Goal: Task Accomplishment & Management: Manage account settings

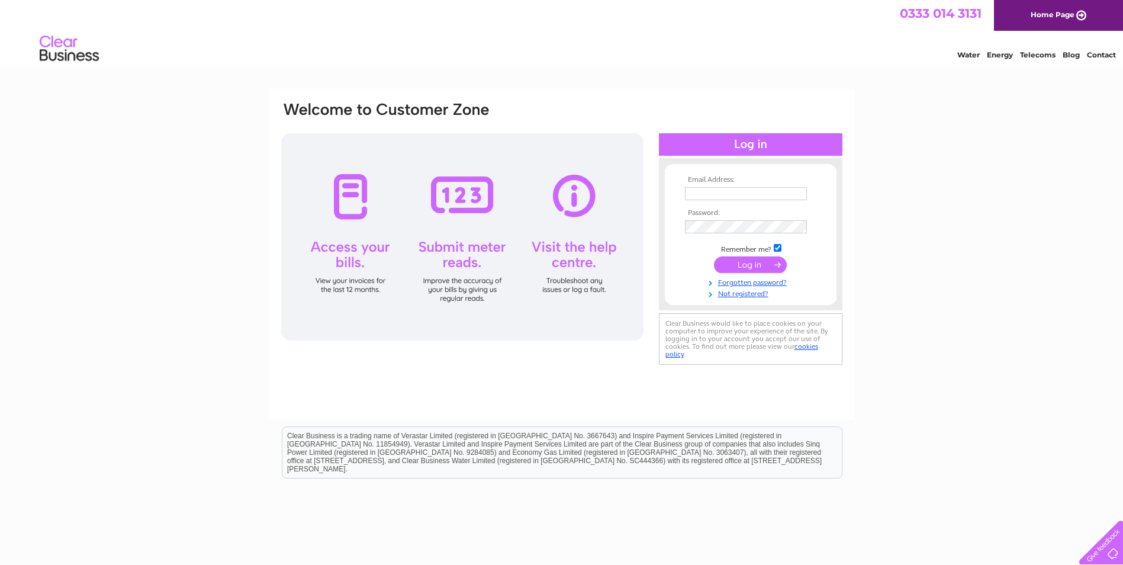
type input "accounts@pbsltd.org"
click at [736, 265] on input "submit" at bounding box center [750, 264] width 73 height 17
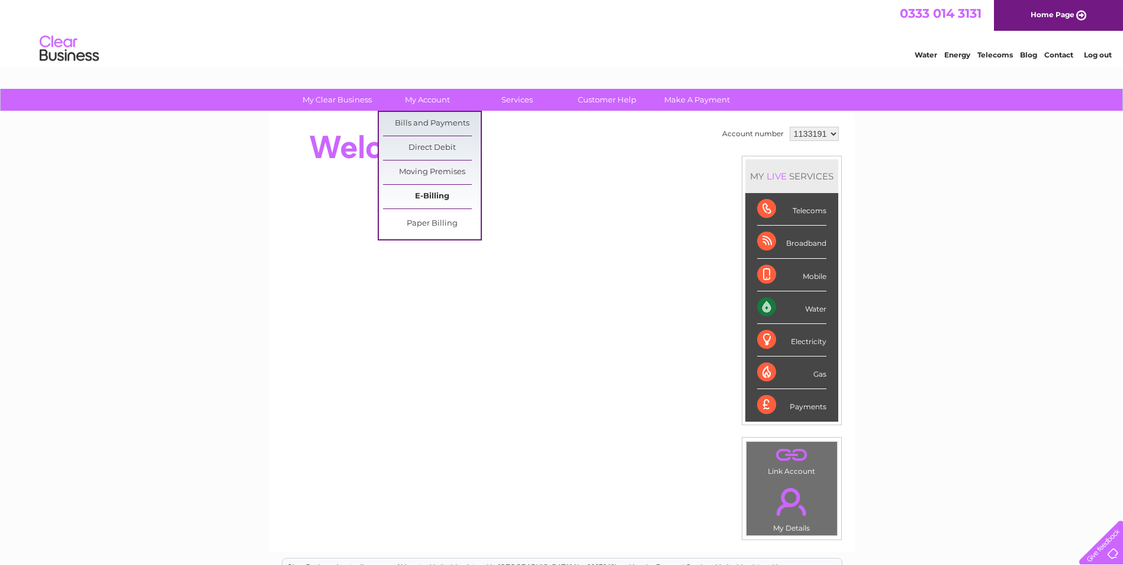
click at [429, 199] on link "E-Billing" at bounding box center [432, 197] width 98 height 24
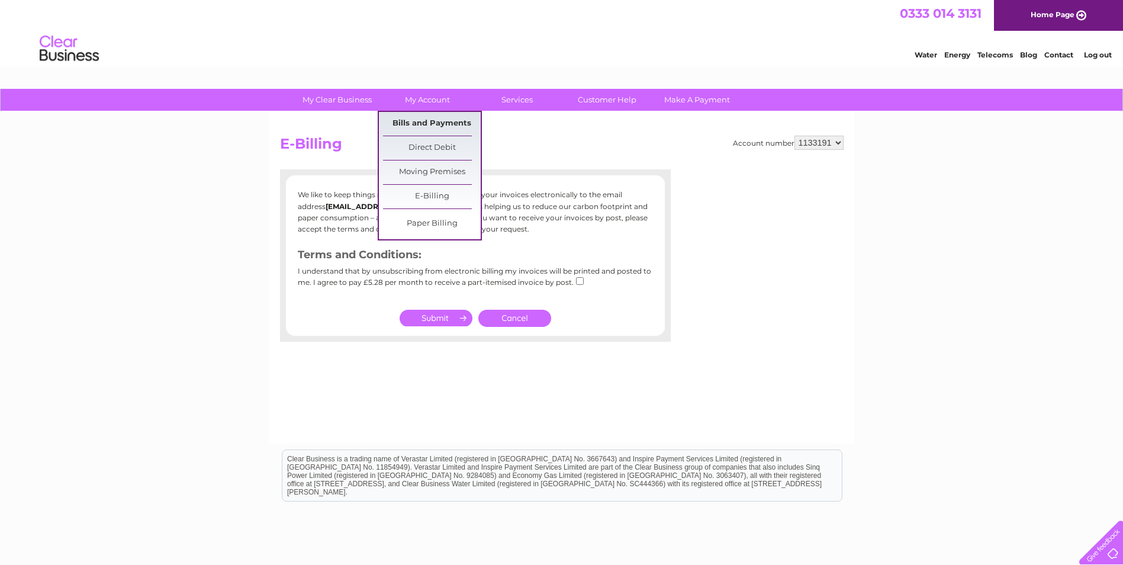
click at [447, 124] on link "Bills and Payments" at bounding box center [432, 124] width 98 height 24
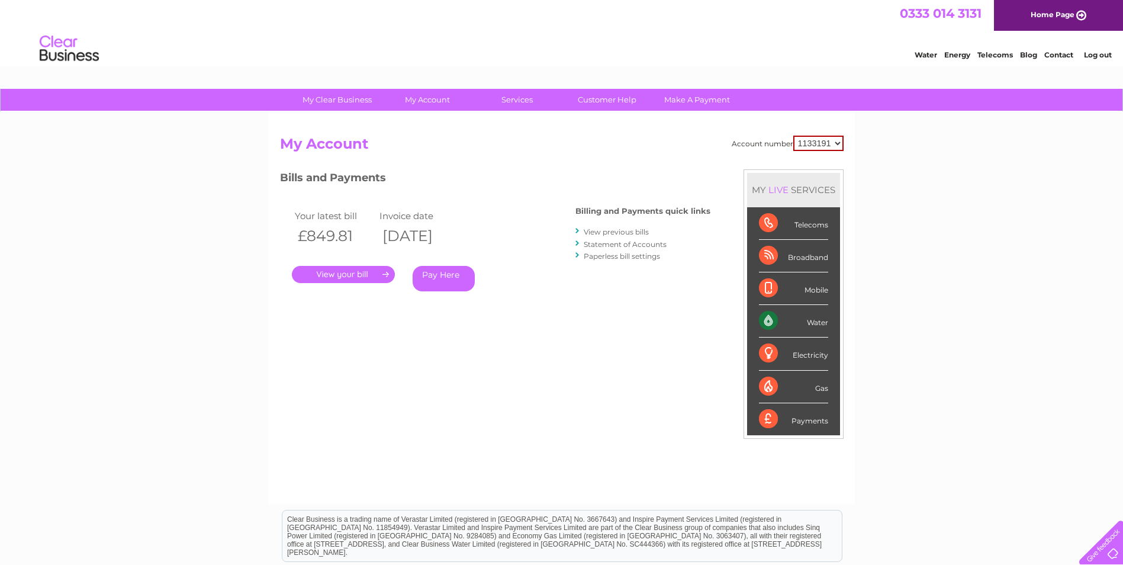
click at [372, 278] on link "." at bounding box center [343, 274] width 103 height 17
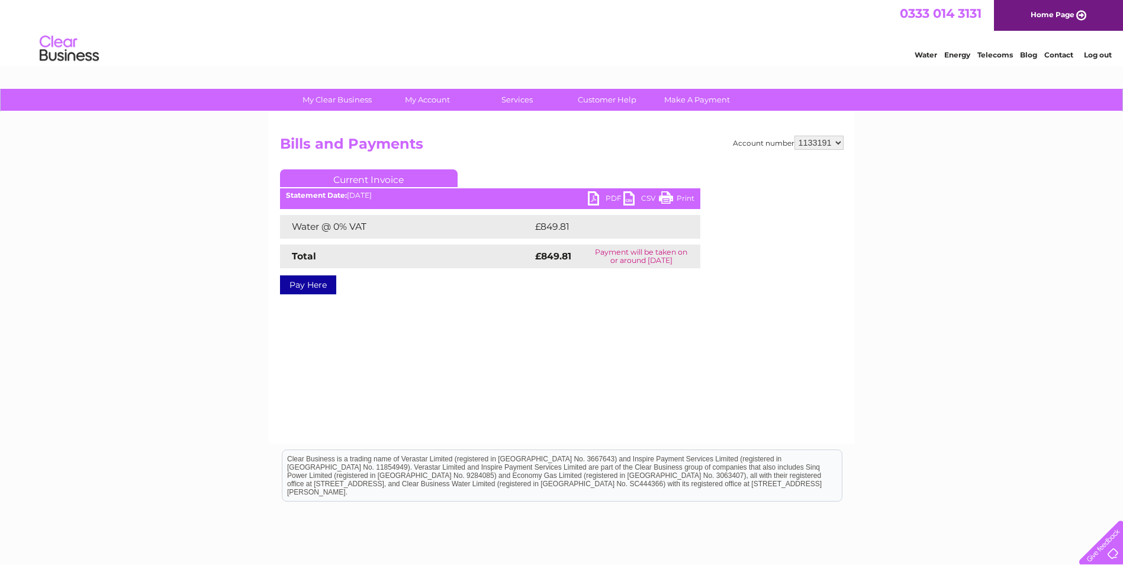
click at [595, 198] on link "PDF" at bounding box center [606, 199] width 36 height 17
